Goal: Task Accomplishment & Management: Manage account settings

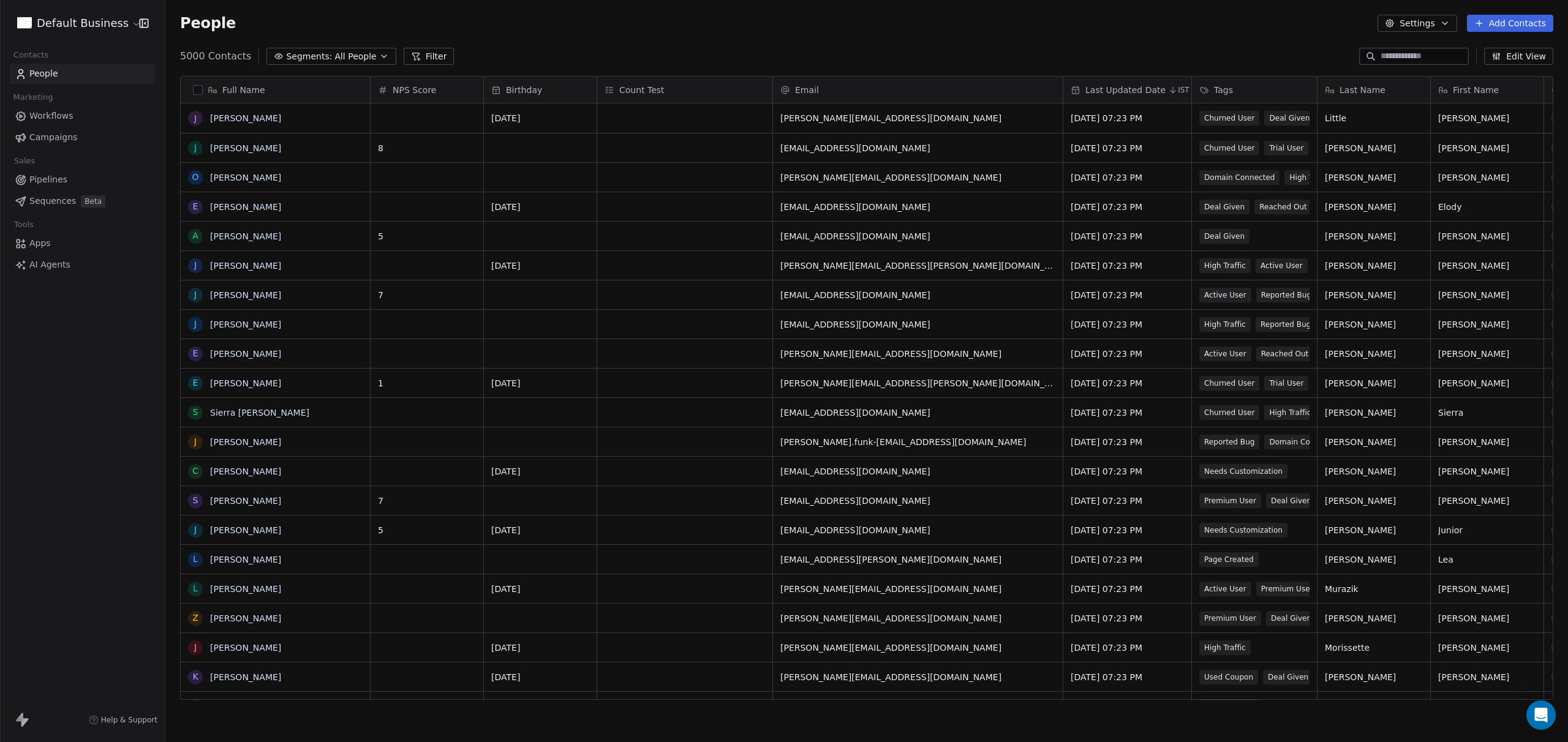
scroll to position [643, 1393]
click at [42, 515] on div "Default Business Contacts People Marketing Workflows Campaigns Sales Pipelines …" at bounding box center [82, 371] width 165 height 742
click at [351, 61] on span "All People" at bounding box center [355, 56] width 42 height 12
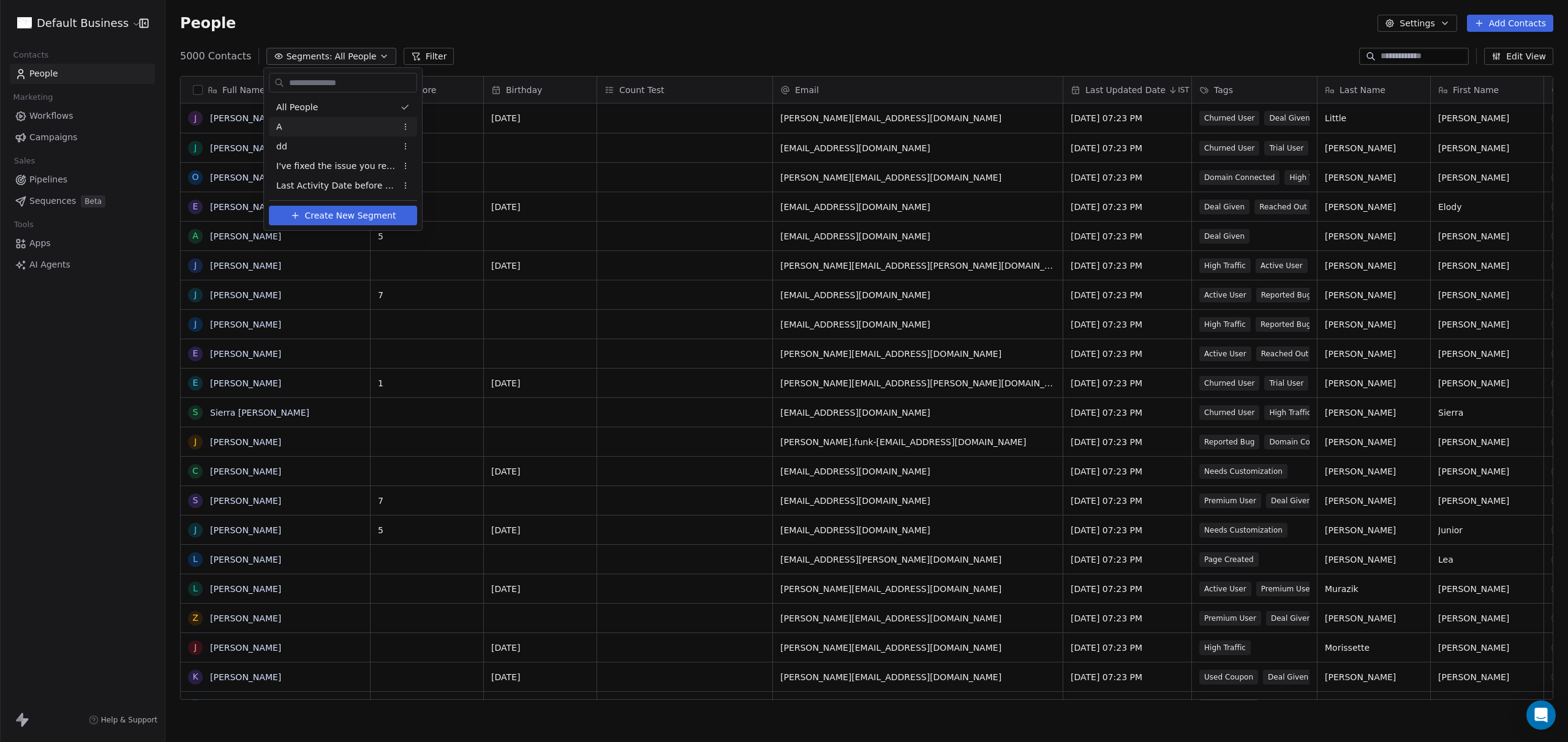
click at [309, 125] on div "A" at bounding box center [343, 126] width 149 height 20
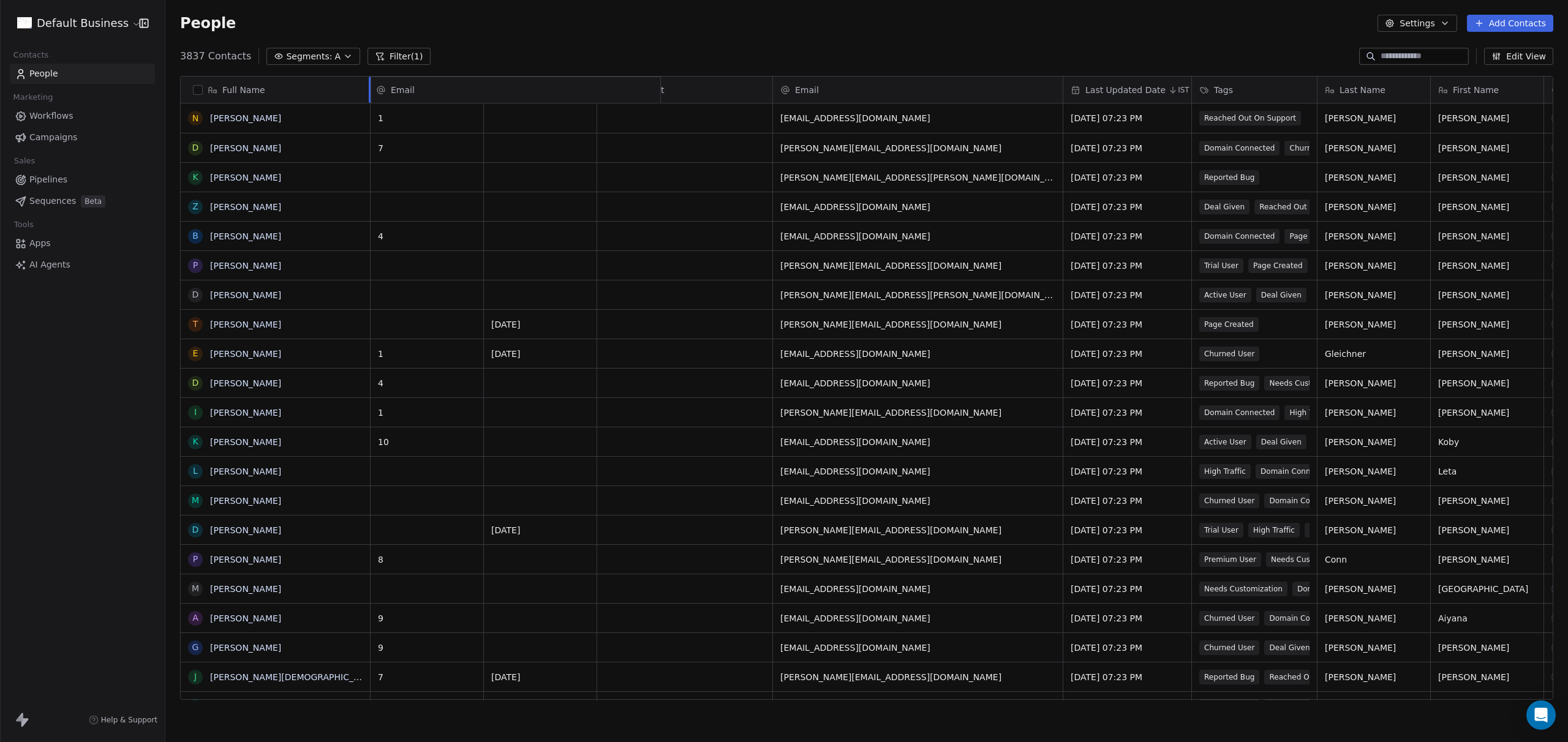
drag, startPoint x: 829, startPoint y: 87, endPoint x: 389, endPoint y: 87, distance: 440.0
click at [389, 87] on div "Full Name N [PERSON_NAME] D [PERSON_NAME] K [PERSON_NAME] Z [PERSON_NAME] B [PE…" at bounding box center [866, 388] width 1371 height 624
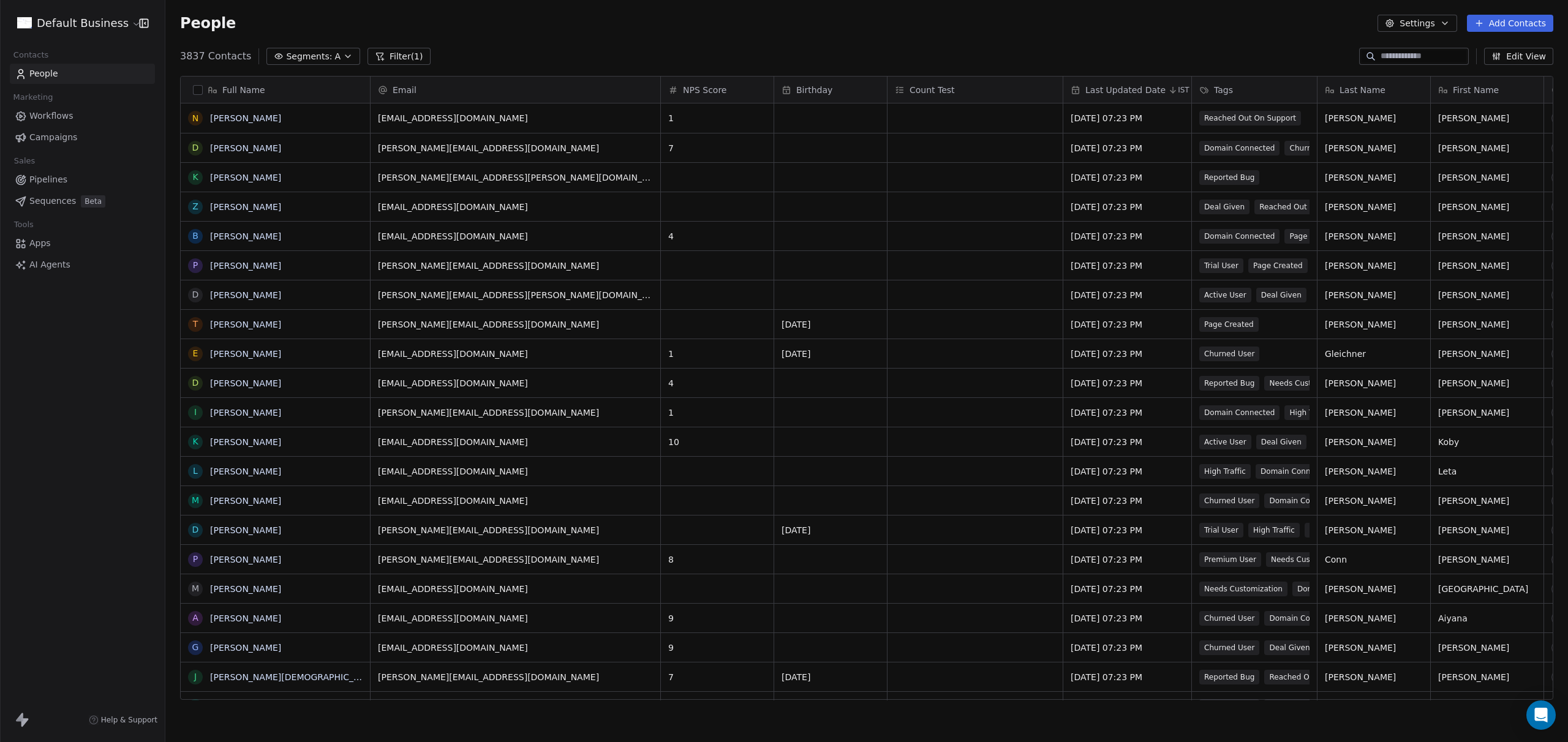
click at [1531, 59] on button "Edit View" at bounding box center [1518, 56] width 69 height 17
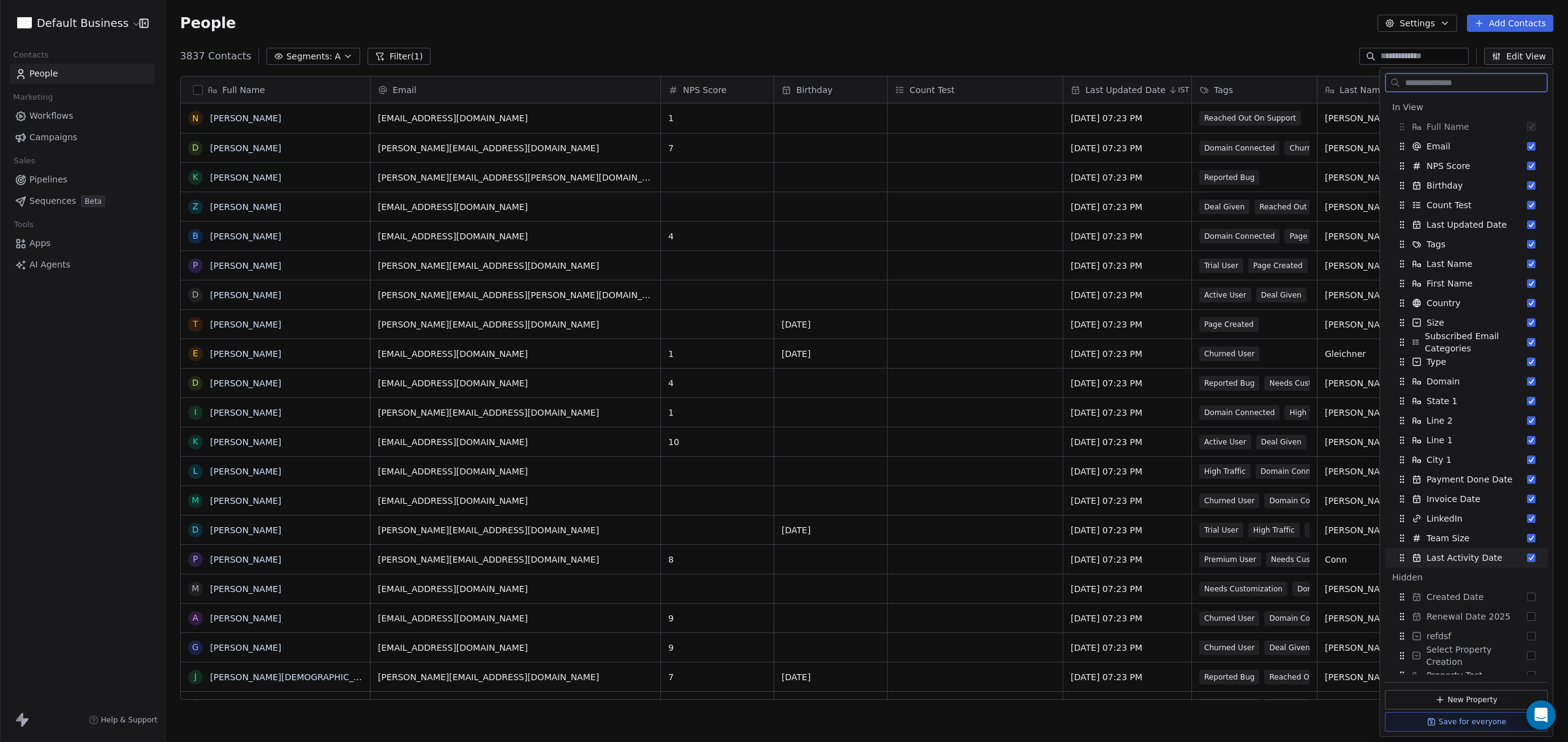
click at [1526, 559] on button "Suggestions" at bounding box center [1531, 558] width 9 height 9
click at [1526, 537] on button "Suggestions" at bounding box center [1531, 538] width 9 height 9
click at [1526, 515] on button "Suggestions" at bounding box center [1531, 519] width 9 height 9
click at [1522, 493] on div "Invoice Date" at bounding box center [1466, 499] width 153 height 20
click at [1526, 479] on button "Suggestions" at bounding box center [1531, 480] width 9 height 9
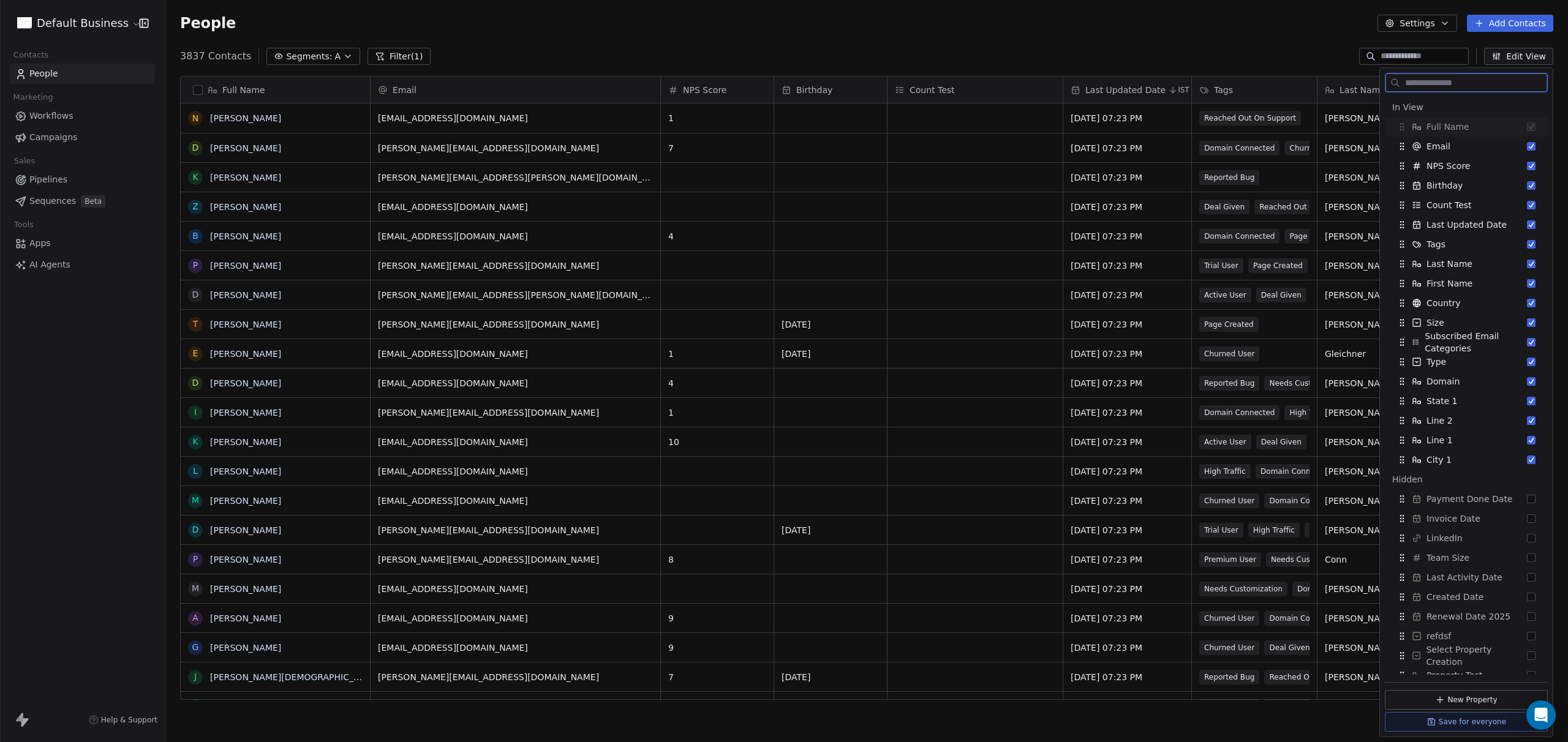
click at [1523, 468] on div "City 1" at bounding box center [1466, 460] width 153 height 20
click at [1524, 452] on div "Hidden" at bounding box center [1466, 460] width 163 height 20
click at [1526, 438] on button "Suggestions" at bounding box center [1531, 440] width 9 height 9
click at [1526, 422] on button "Suggestions" at bounding box center [1531, 421] width 9 height 9
click at [1526, 404] on button "Suggestions" at bounding box center [1531, 401] width 9 height 9
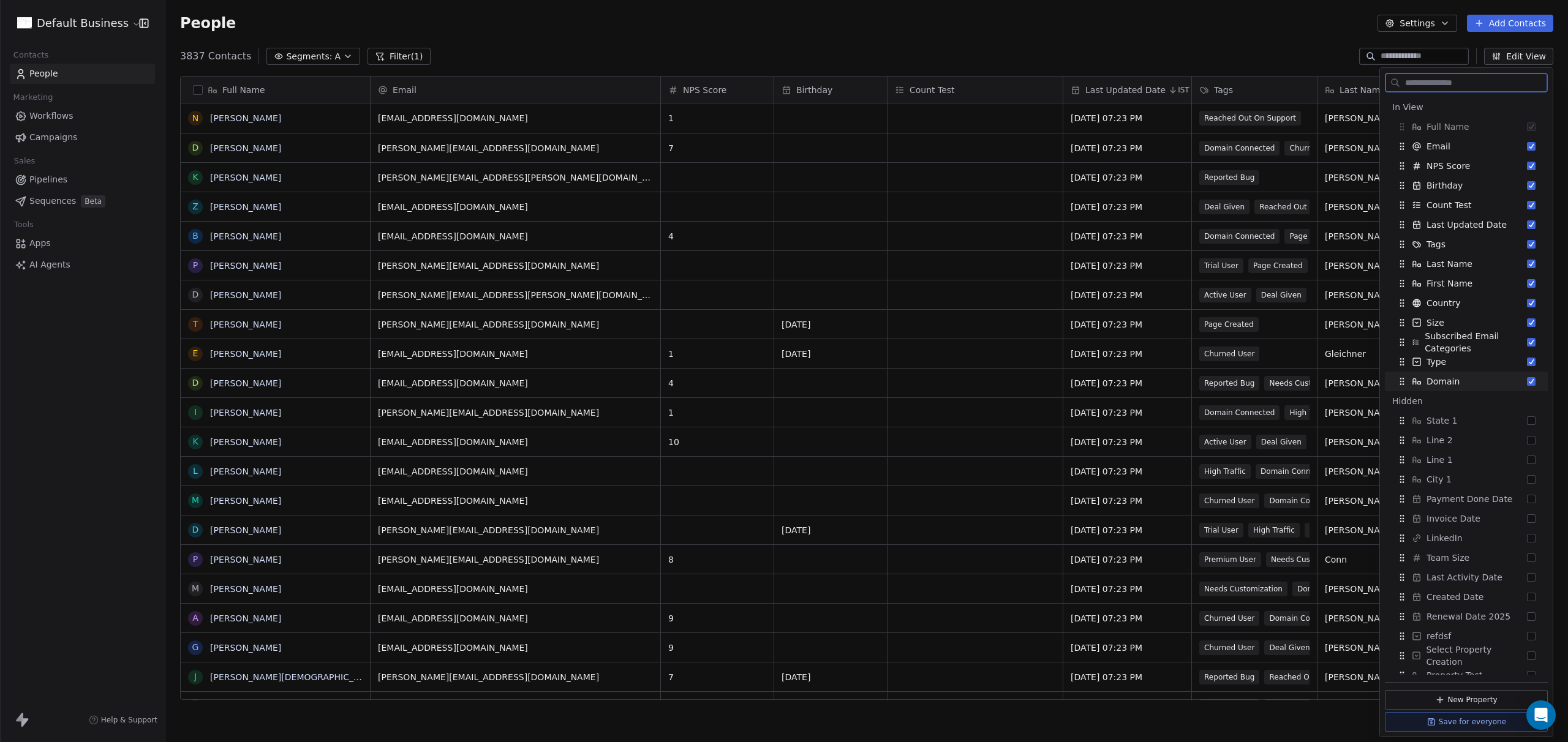
click at [1526, 378] on button "Suggestions" at bounding box center [1531, 382] width 9 height 9
click at [1521, 354] on div "Type" at bounding box center [1466, 362] width 153 height 20
drag, startPoint x: 1520, startPoint y: 331, endPoint x: 1518, endPoint y: 318, distance: 13.2
click at [1518, 328] on div "Size" at bounding box center [1466, 323] width 153 height 20
click at [1526, 303] on button "Suggestions" at bounding box center [1531, 303] width 9 height 9
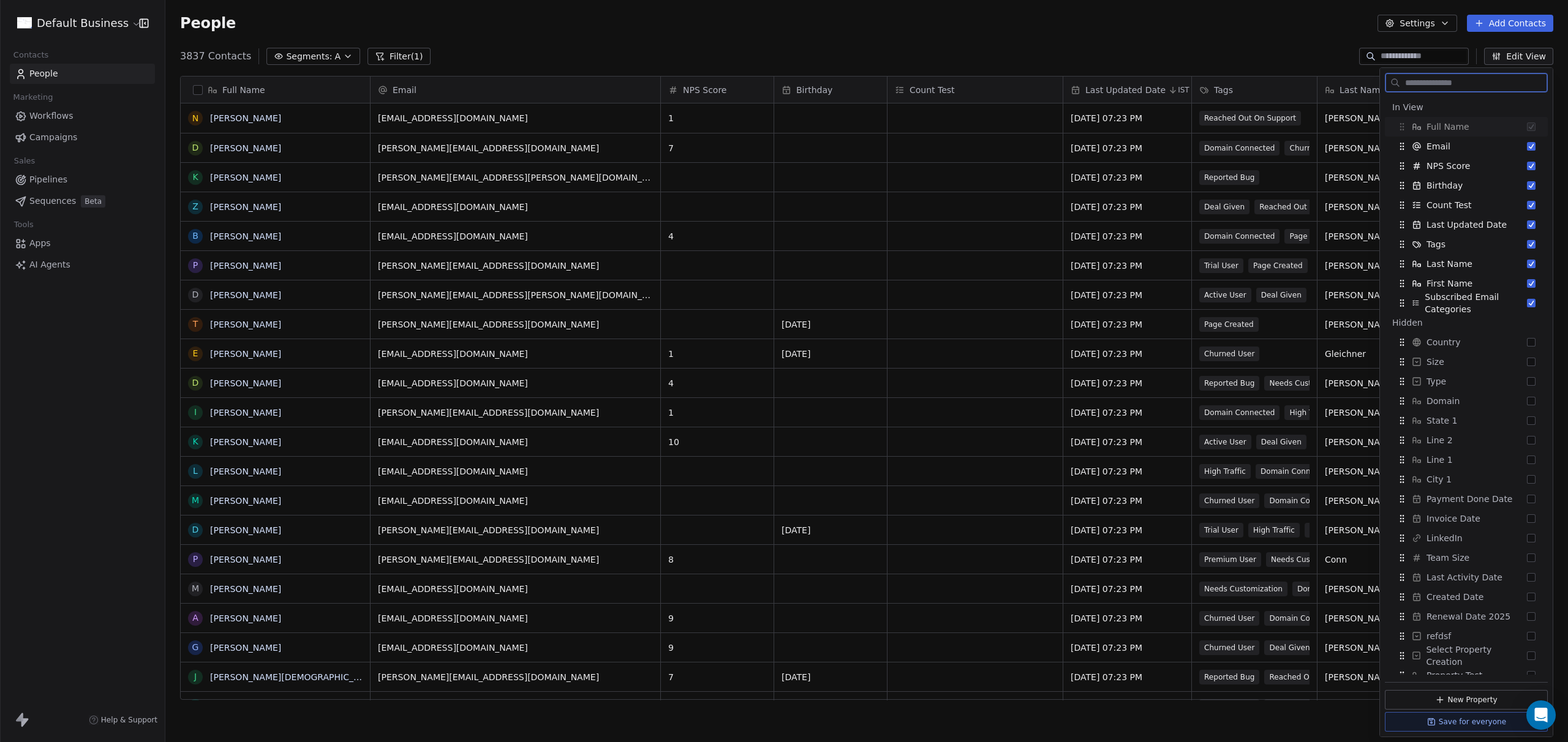
click at [1526, 303] on button "Suggestions" at bounding box center [1531, 303] width 9 height 9
click at [1526, 282] on button "Suggestions" at bounding box center [1531, 284] width 9 height 9
click at [1526, 262] on button "Suggestions" at bounding box center [1531, 264] width 9 height 9
click at [1526, 241] on button "Suggestions" at bounding box center [1531, 245] width 9 height 9
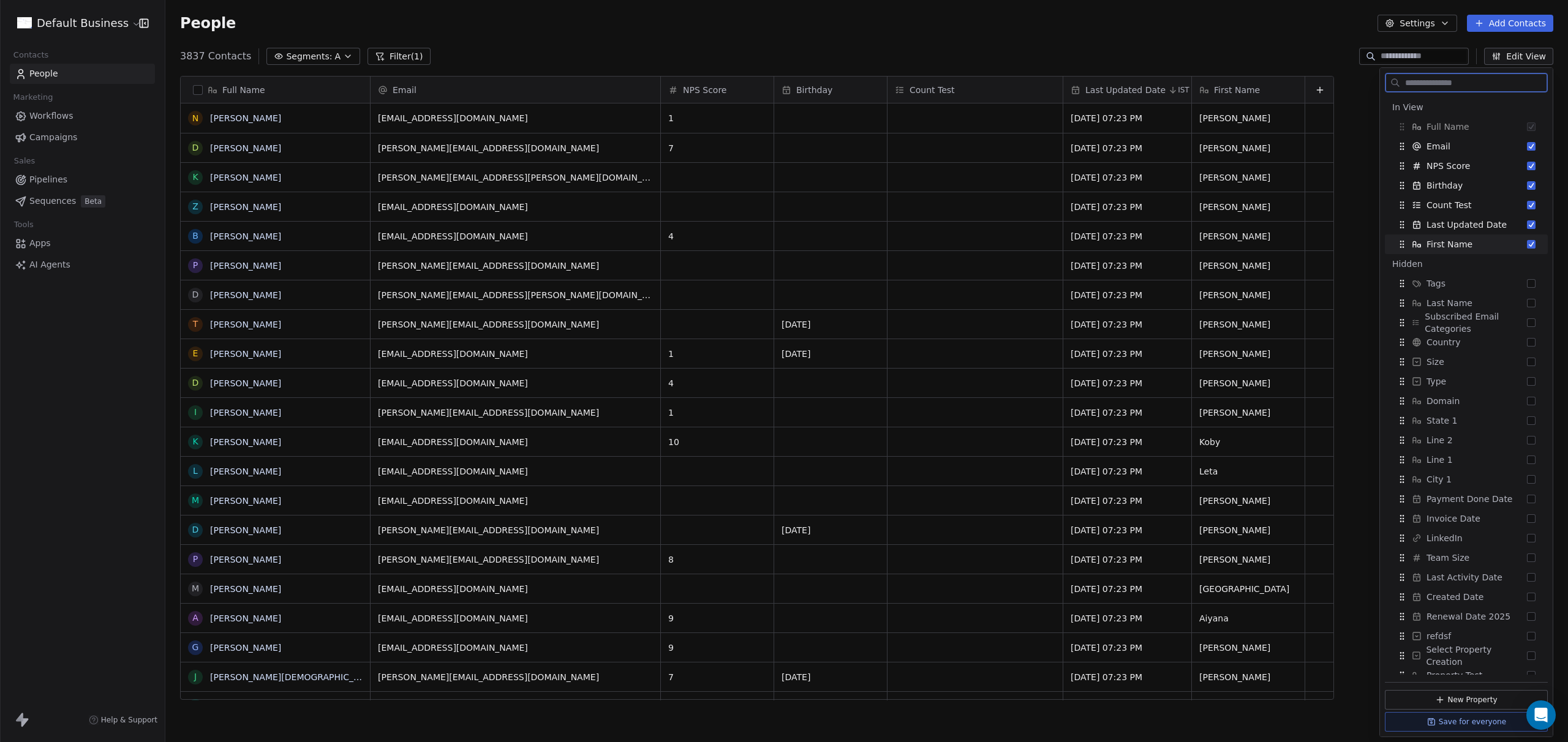
click at [1526, 242] on button "Suggestions" at bounding box center [1531, 245] width 9 height 9
click at [1526, 225] on button "Suggestions" at bounding box center [1531, 225] width 9 height 9
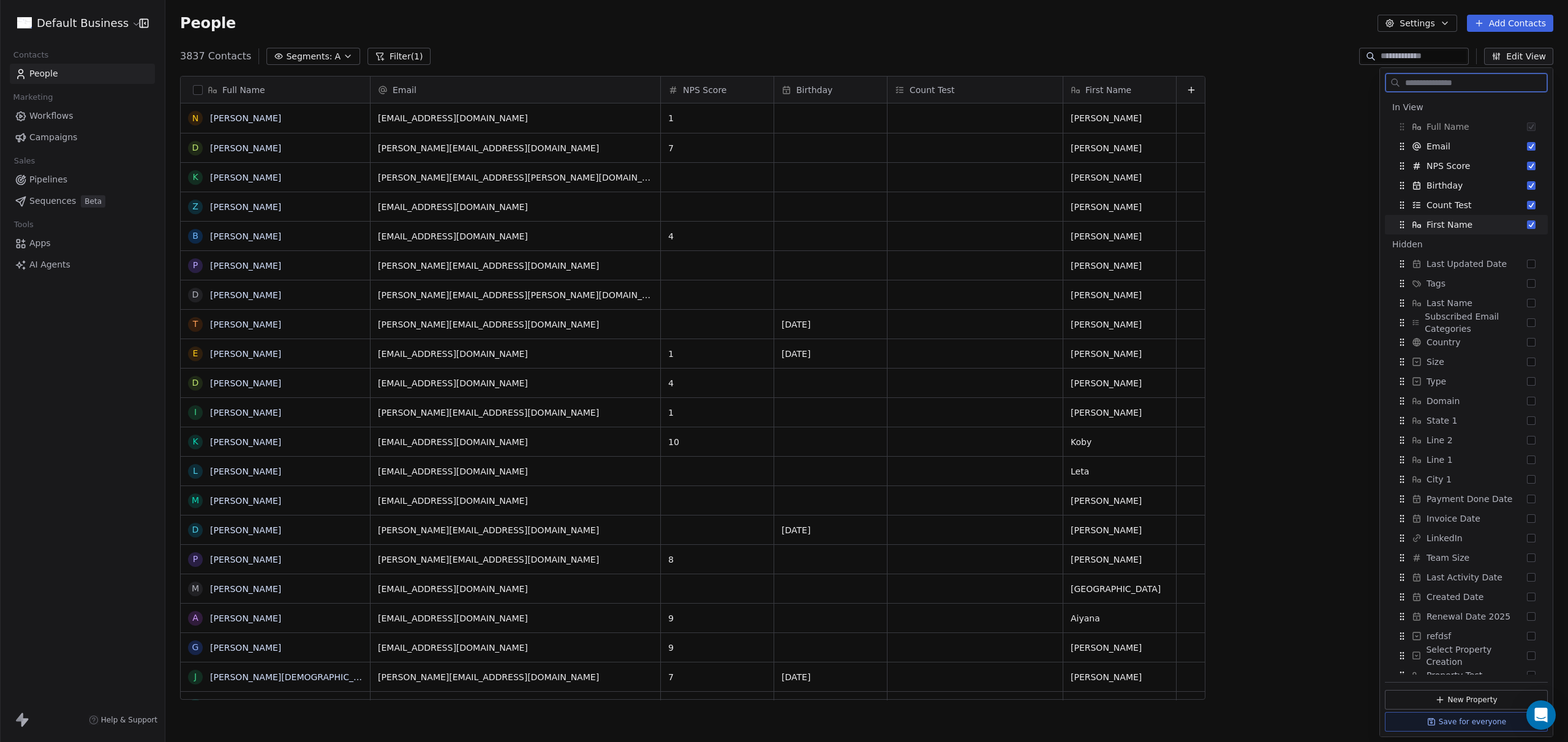
click at [1526, 227] on button "Suggestions" at bounding box center [1531, 225] width 9 height 9
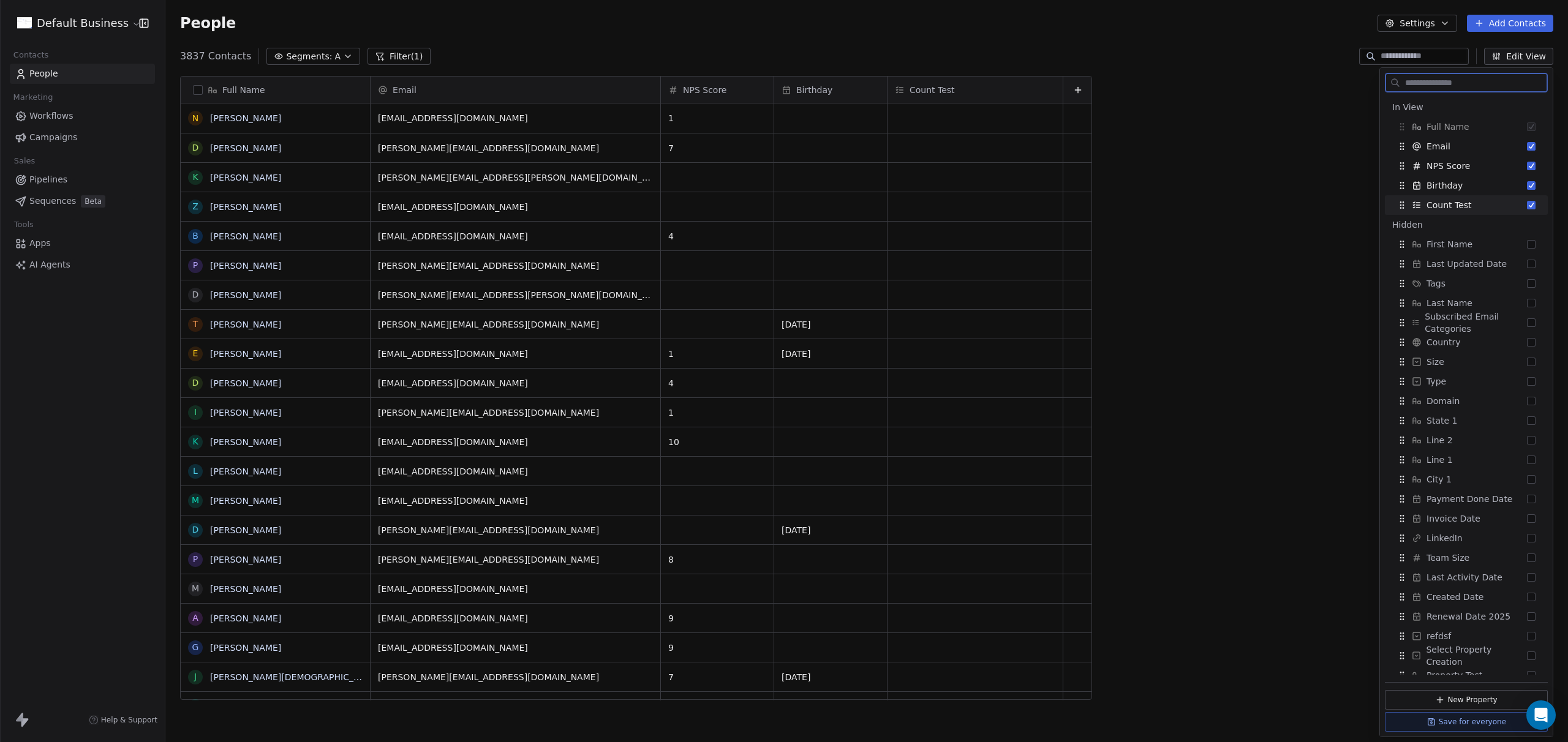
click at [1526, 206] on button "Suggestions" at bounding box center [1531, 206] width 9 height 9
click at [1122, 230] on div "Full Name N [PERSON_NAME] D [PERSON_NAME] K [PERSON_NAME] Z [PERSON_NAME] B [PE…" at bounding box center [867, 392] width 1402 height 653
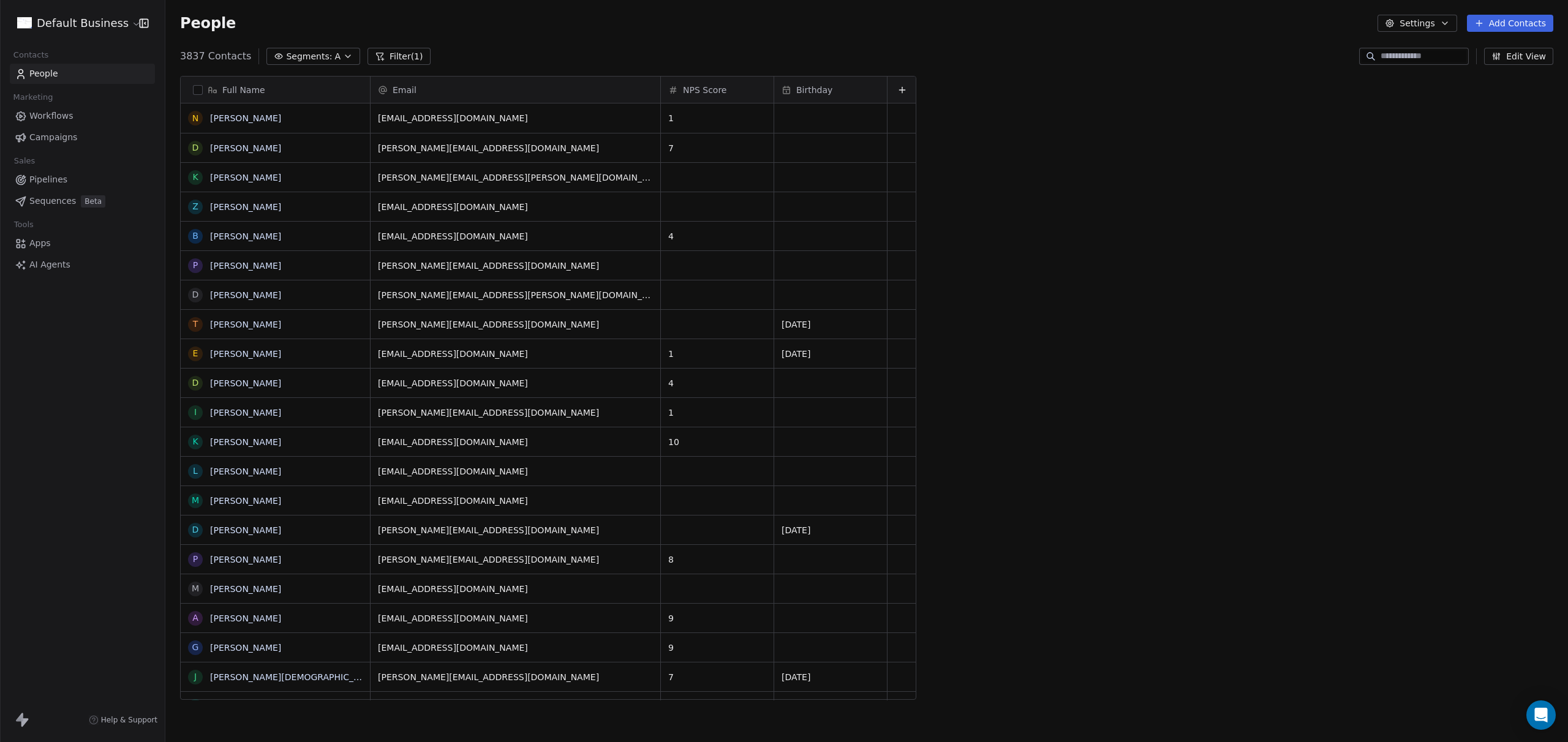
click at [303, 49] on button "Segments: A" at bounding box center [312, 56] width 93 height 17
click at [298, 149] on div "dd" at bounding box center [343, 146] width 149 height 20
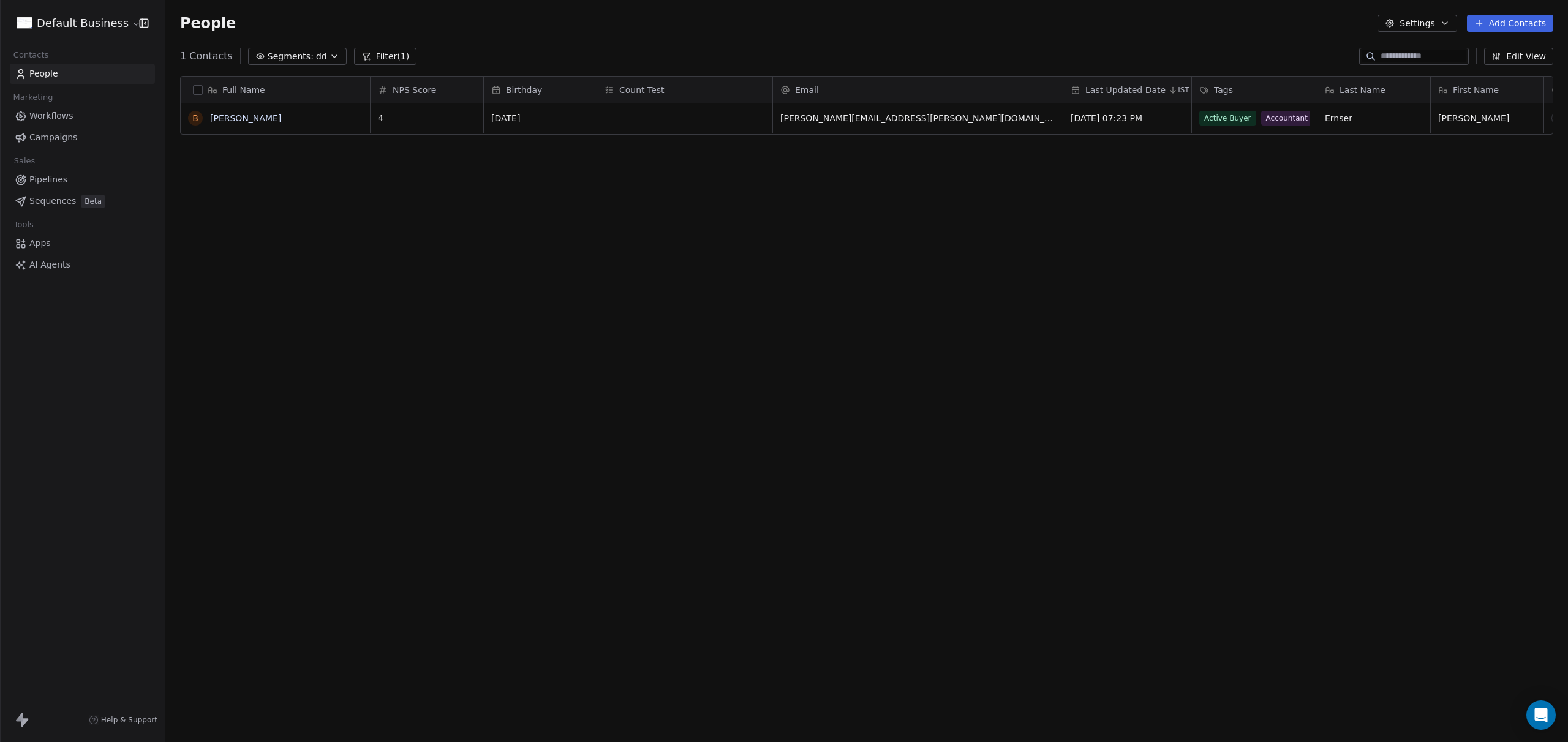
click at [727, 11] on div "People Settings Add Contacts" at bounding box center [867, 23] width 1402 height 46
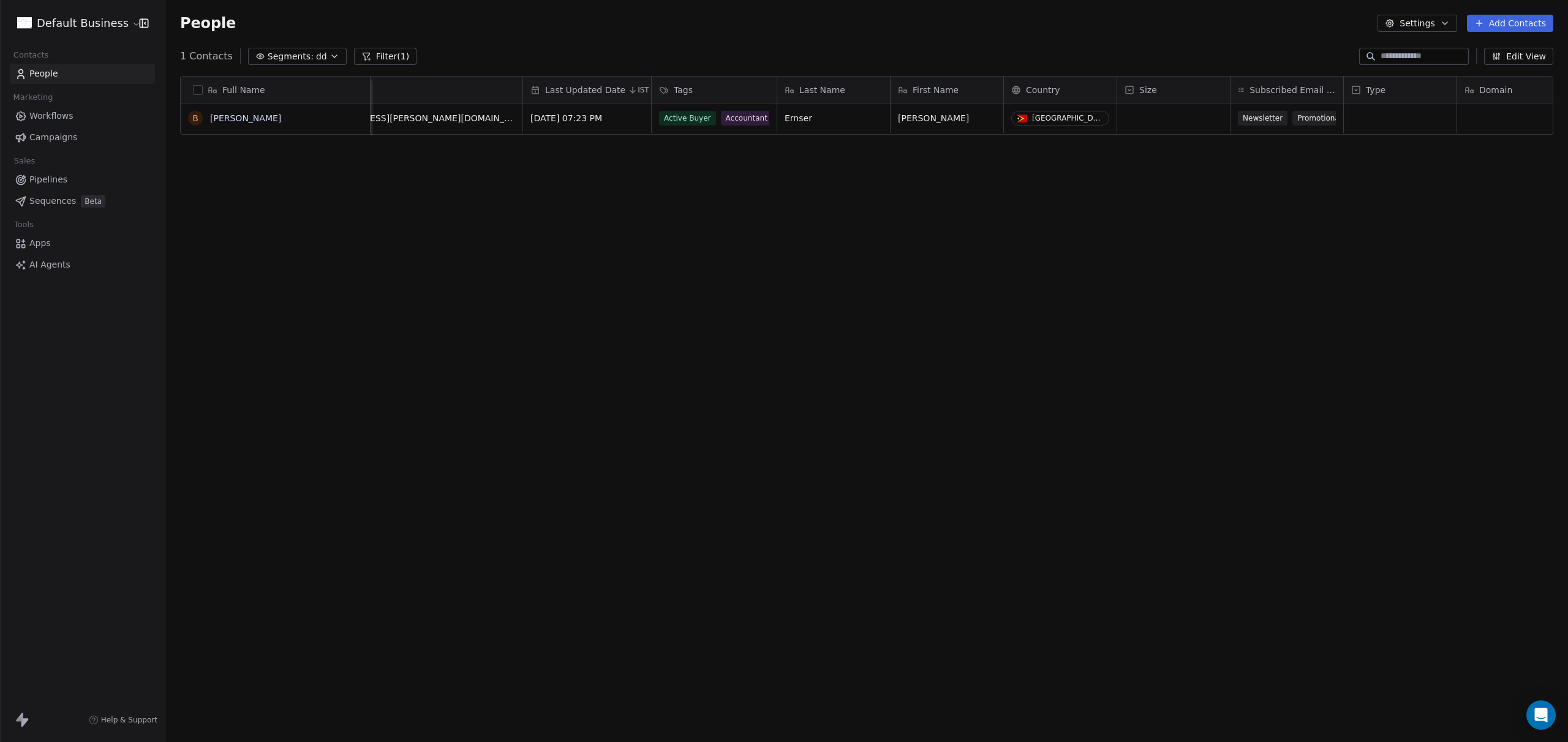
scroll to position [0, 360]
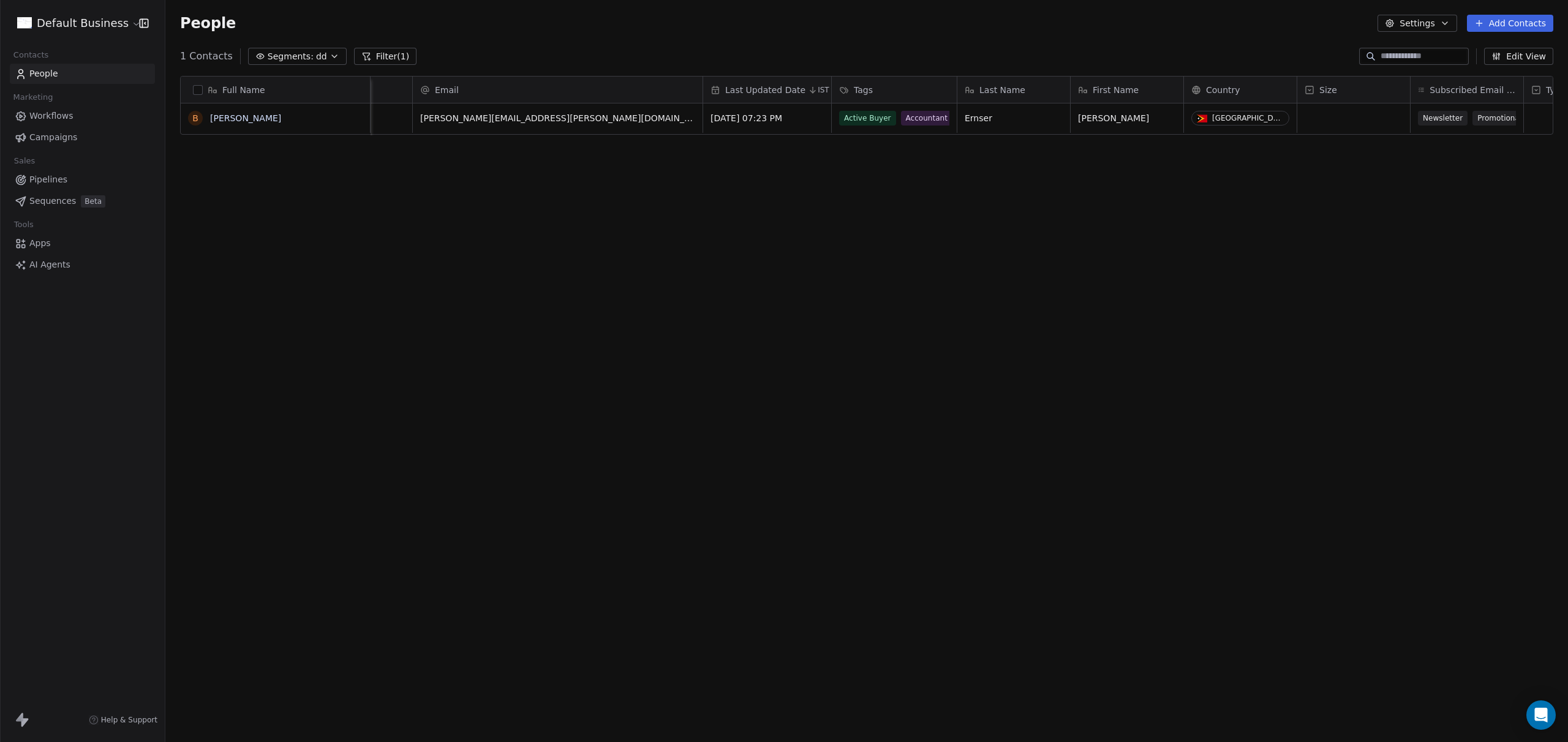
click at [308, 60] on button "Segments: dd" at bounding box center [297, 56] width 99 height 17
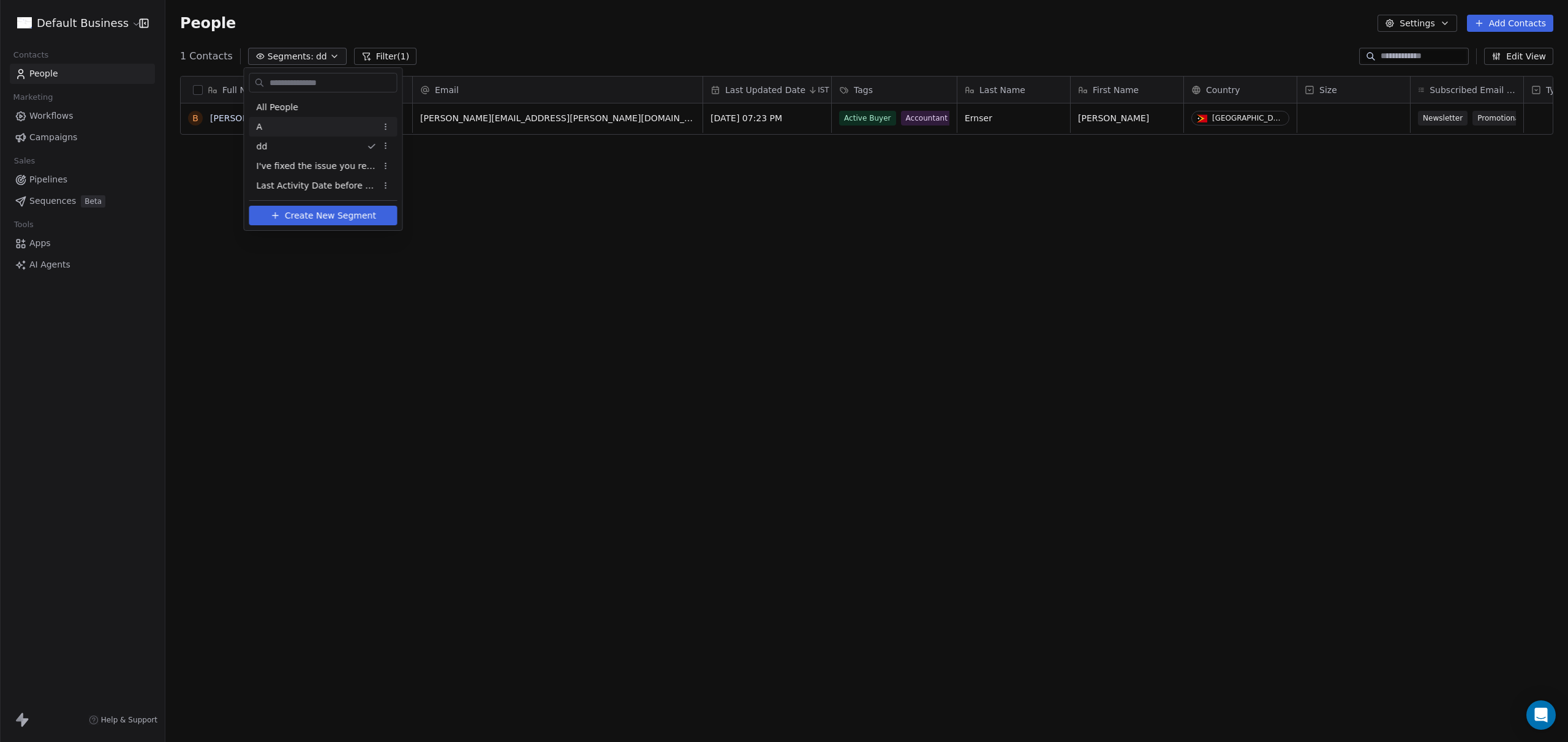
click at [292, 130] on div "A" at bounding box center [323, 126] width 149 height 20
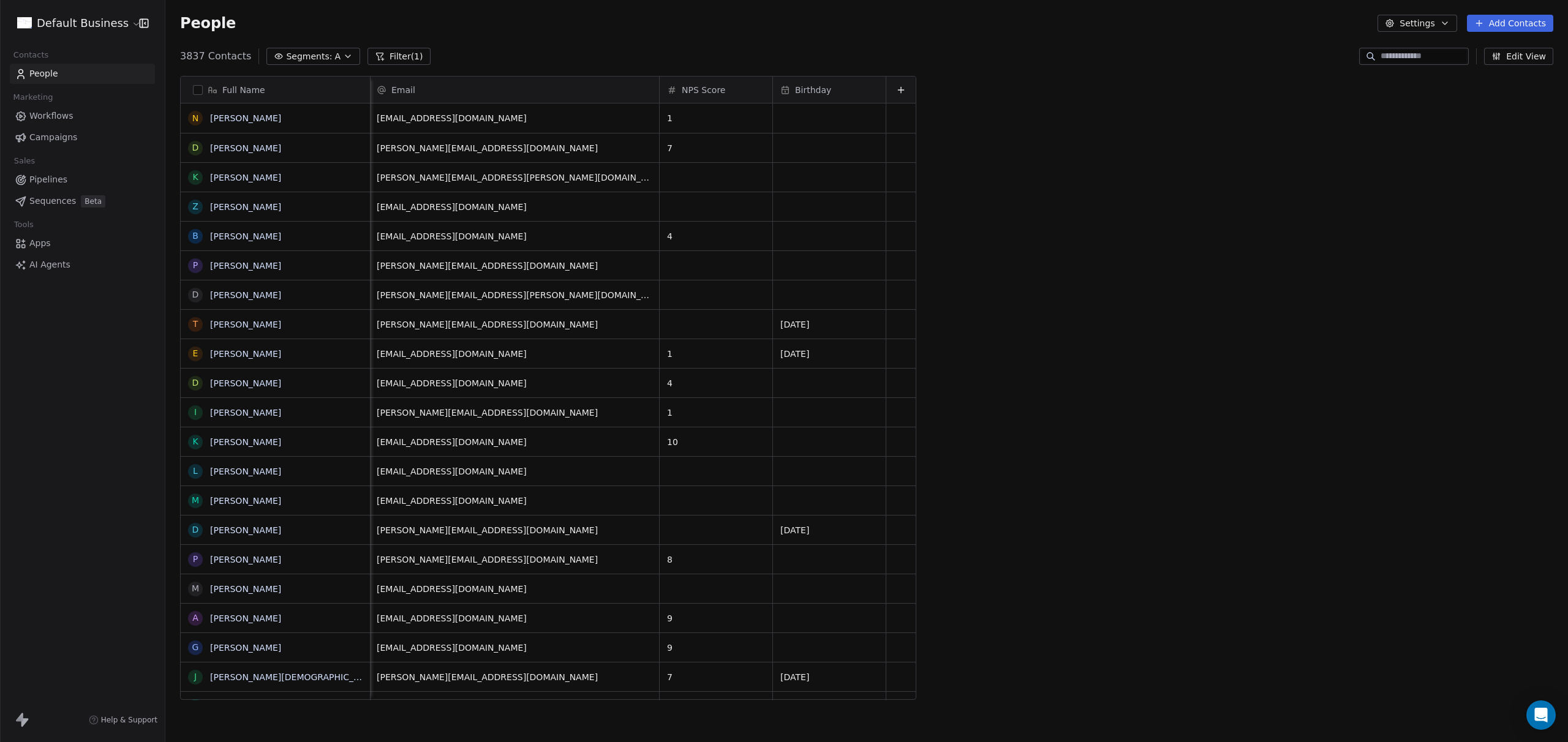
click at [1164, 366] on div "Full Name N [PERSON_NAME] D [PERSON_NAME] K [PERSON_NAME] Z [PERSON_NAME] B [PE…" at bounding box center [867, 392] width 1402 height 653
